Goal: Task Accomplishment & Management: Complete application form

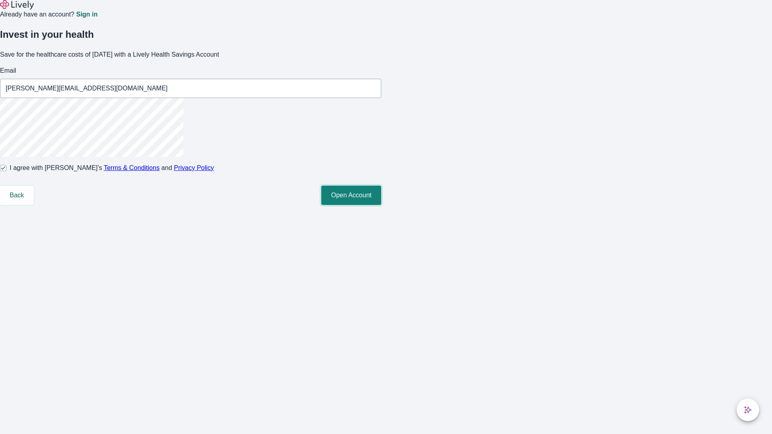
click at [381, 205] on button "Open Account" at bounding box center [351, 195] width 60 height 19
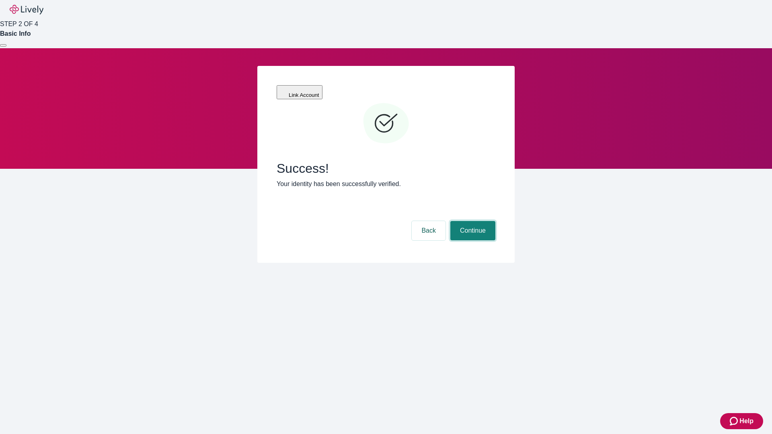
click at [472, 221] on button "Continue" at bounding box center [472, 230] width 45 height 19
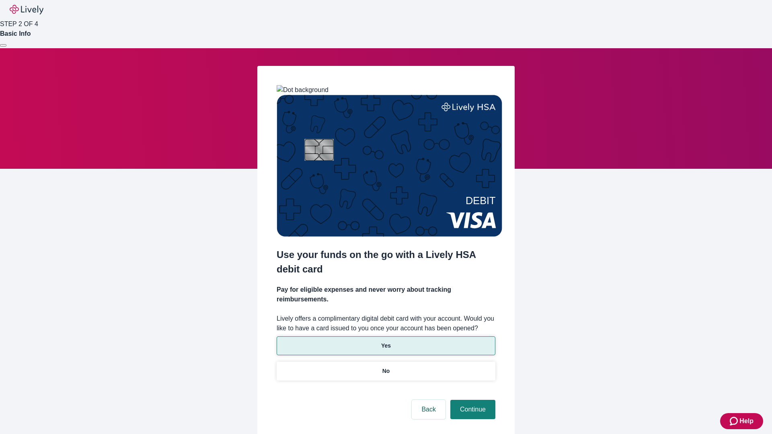
click at [386, 342] on p "Yes" at bounding box center [386, 346] width 10 height 8
click at [472, 400] on button "Continue" at bounding box center [472, 409] width 45 height 19
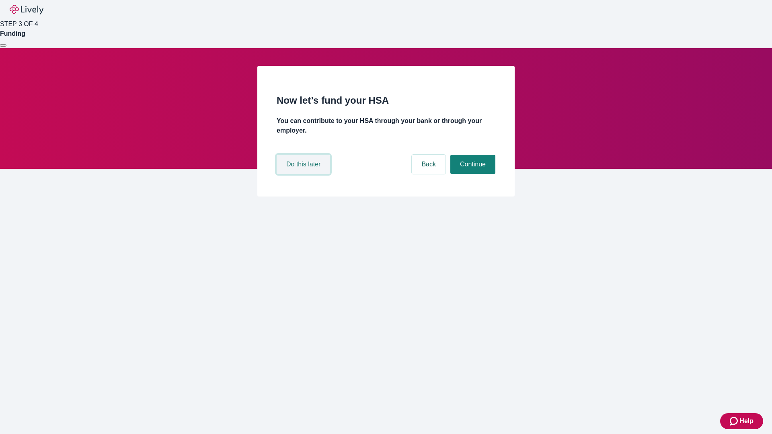
click at [304, 174] on button "Do this later" at bounding box center [303, 164] width 53 height 19
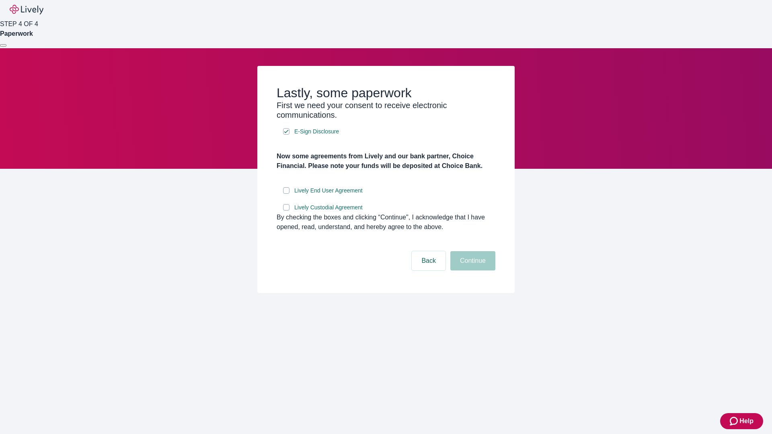
click at [286, 194] on input "Lively End User Agreement" at bounding box center [286, 190] width 6 height 6
checkbox input "true"
click at [286, 211] on input "Lively Custodial Agreement" at bounding box center [286, 207] width 6 height 6
checkbox input "true"
click at [472, 271] on button "Continue" at bounding box center [472, 260] width 45 height 19
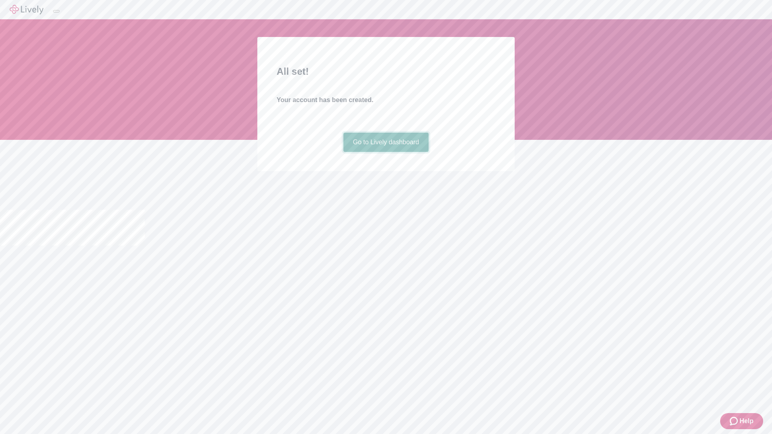
click at [386, 152] on link "Go to Lively dashboard" at bounding box center [386, 142] width 86 height 19
